Goal: Information Seeking & Learning: Learn about a topic

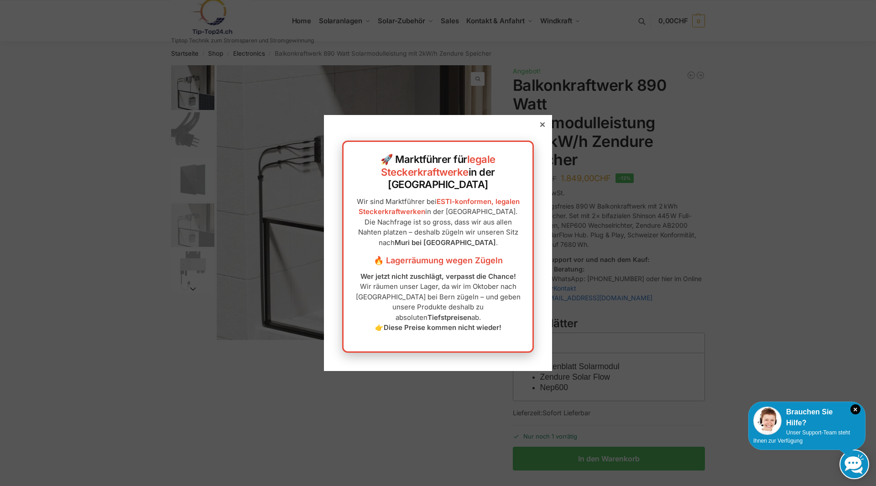
click at [540, 139] on div "🚀 Marktführer für legale Steckerkraftwerke in der [GEOGRAPHIC_DATA] Wir sind Ma…" at bounding box center [438, 242] width 228 height 255
click at [540, 127] on icon at bounding box center [542, 124] width 5 height 5
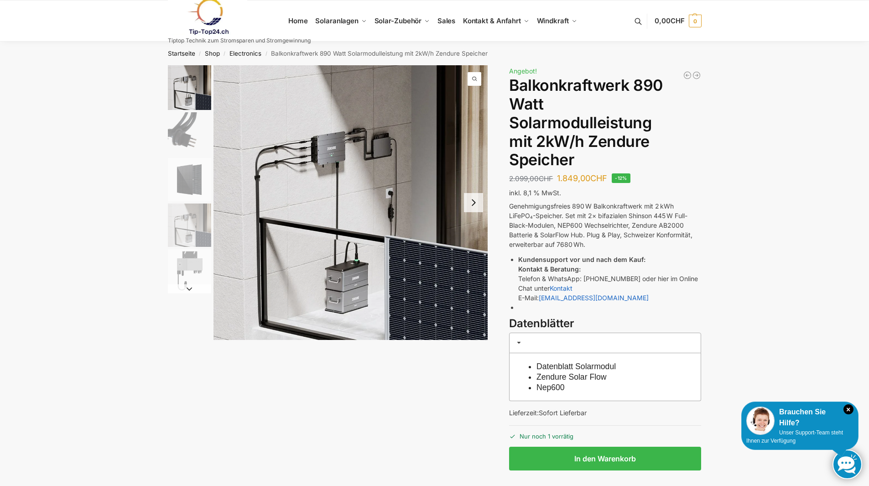
click at [466, 207] on button "Next slide" at bounding box center [473, 202] width 19 height 19
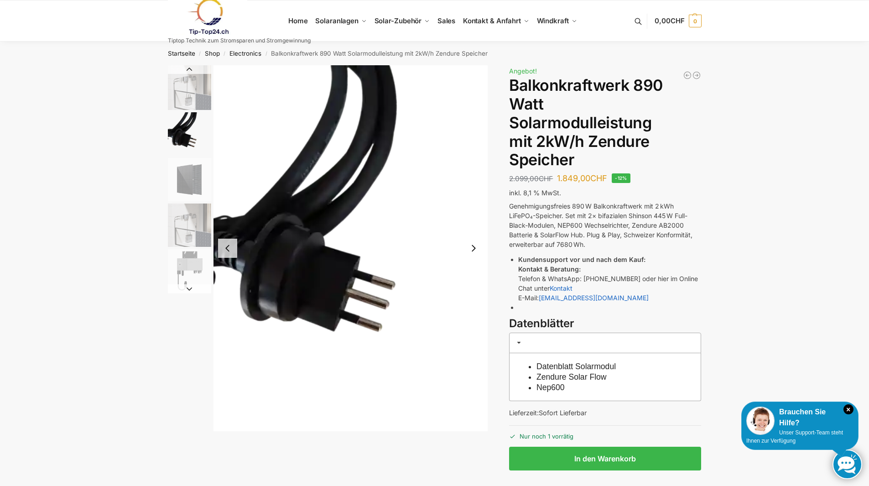
click at [469, 262] on img "2 / 5" at bounding box center [351, 248] width 275 height 366
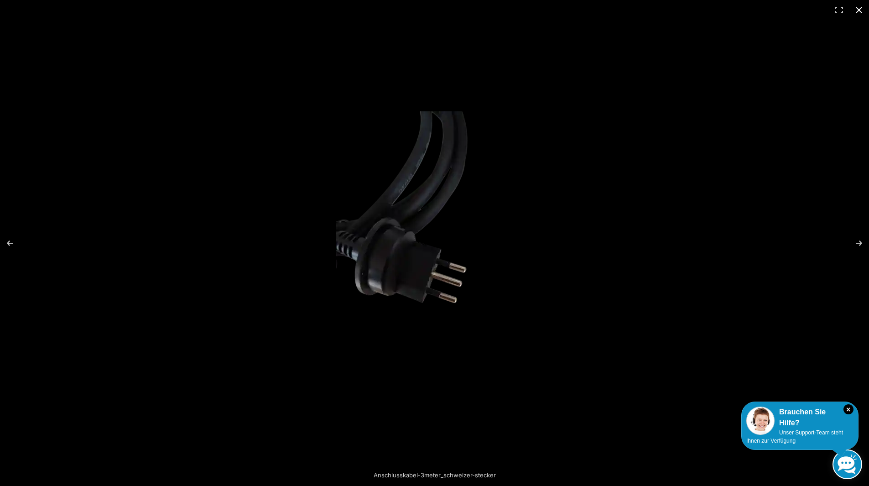
click at [862, 11] on button "Close (Esc)" at bounding box center [859, 10] width 20 height 20
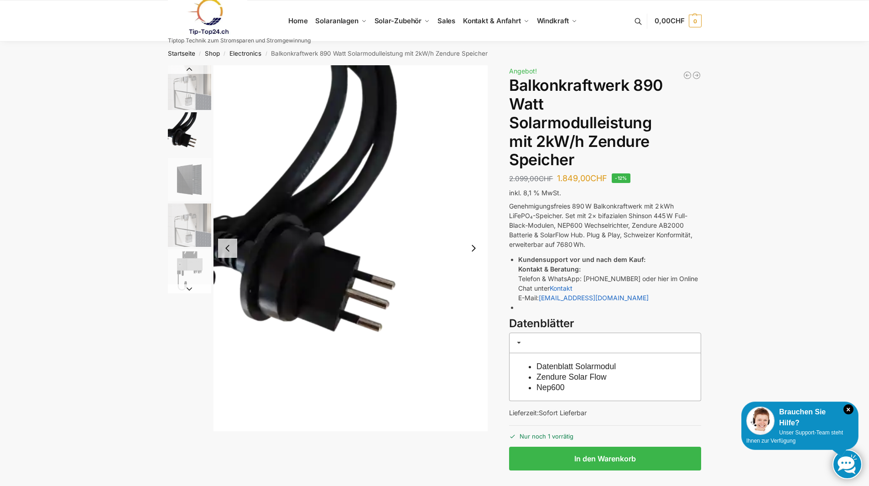
click at [187, 179] on img "3 / 5" at bounding box center [189, 179] width 43 height 43
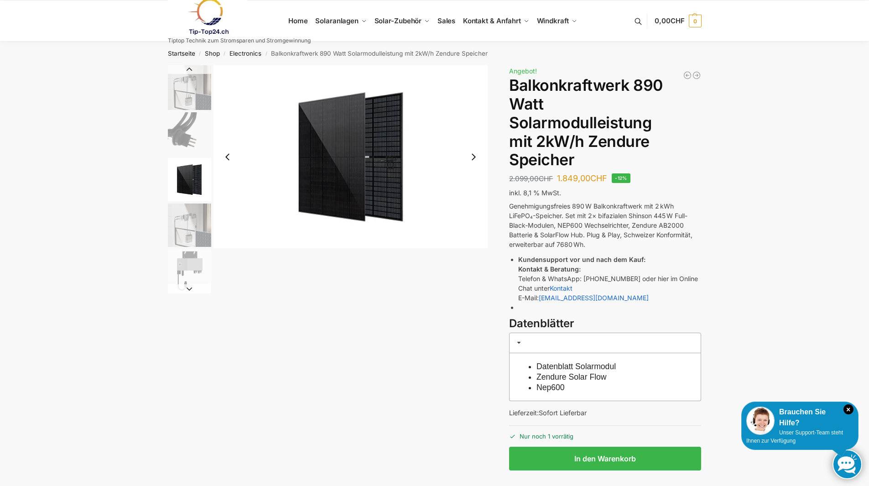
click at [187, 209] on img "4 / 5" at bounding box center [189, 224] width 43 height 43
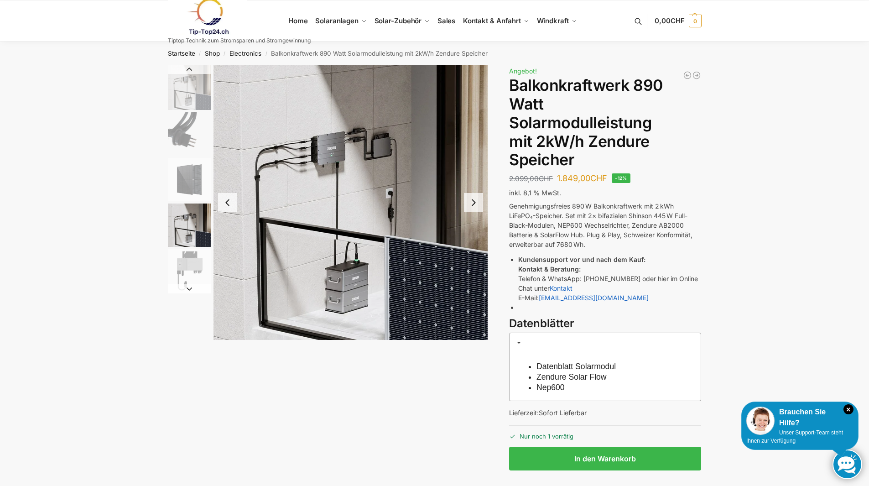
click at [186, 264] on img "5 / 5" at bounding box center [189, 270] width 43 height 43
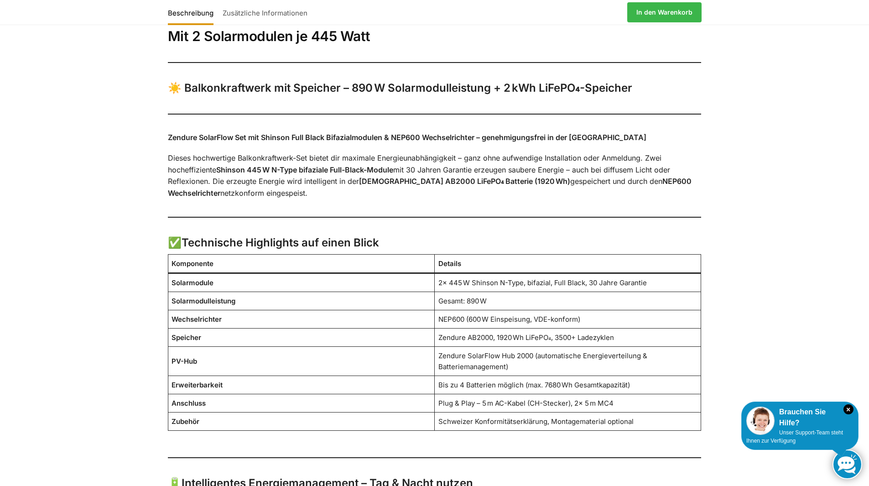
scroll to position [547, 0]
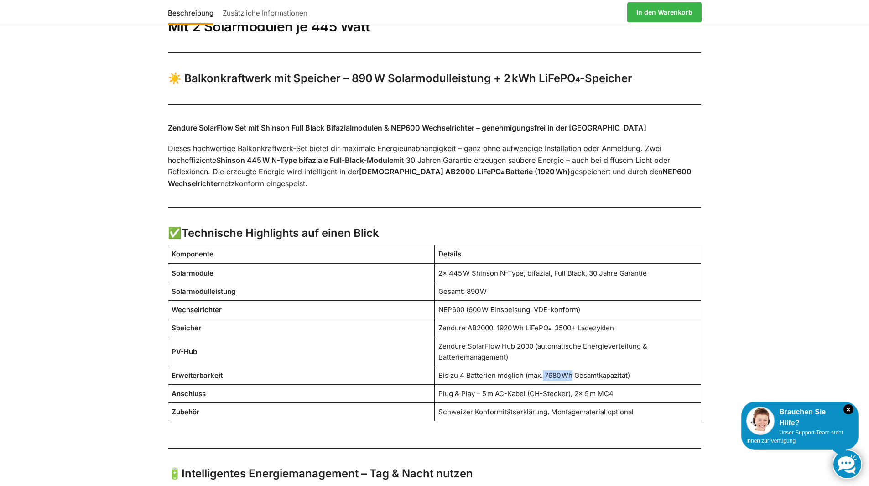
drag, startPoint x: 543, startPoint y: 374, endPoint x: 571, endPoint y: 375, distance: 27.4
click at [571, 375] on td "Bis zu 4 Batterien möglich (max. 7680 Wh Gesamtkapazität)" at bounding box center [568, 375] width 266 height 18
copy td "7680 Wh"
